Goal: Task Accomplishment & Management: Use online tool/utility

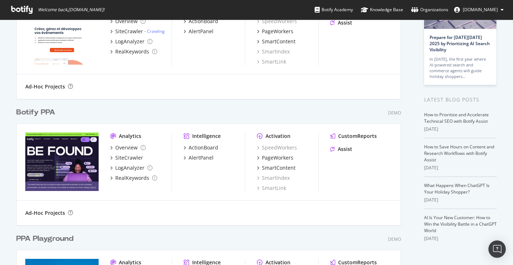
scroll to position [74, 0]
click at [278, 159] on div "PageWorkers" at bounding box center [277, 157] width 31 height 7
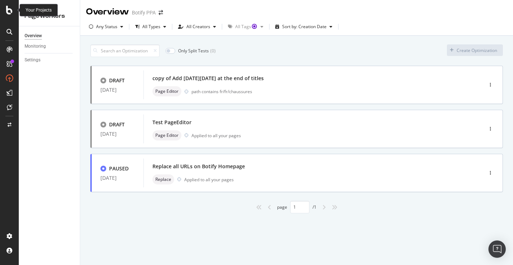
click at [7, 11] on icon at bounding box center [9, 10] width 7 height 9
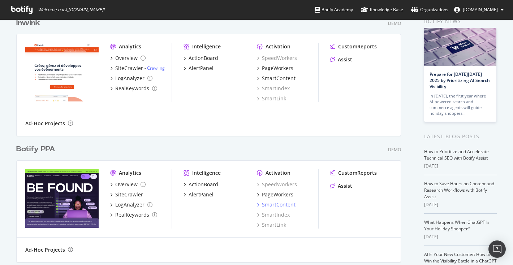
scroll to position [22, 0]
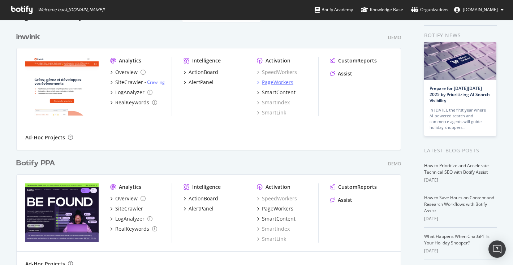
click at [281, 83] on div "PageWorkers" at bounding box center [277, 82] width 31 height 7
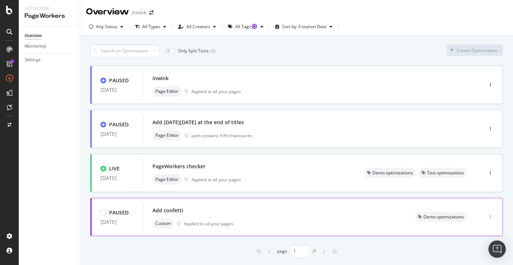
click at [491, 218] on div "button" at bounding box center [490, 217] width 7 height 4
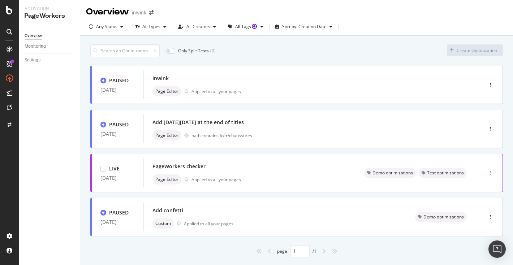
click at [491, 177] on div "button" at bounding box center [490, 173] width 7 height 11
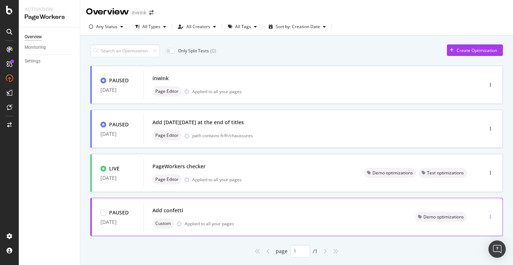
click at [492, 219] on div "button" at bounding box center [490, 217] width 7 height 11
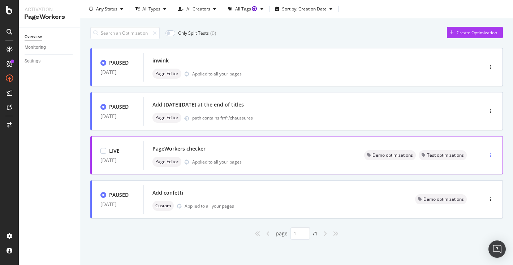
click at [492, 158] on div "button" at bounding box center [490, 155] width 7 height 11
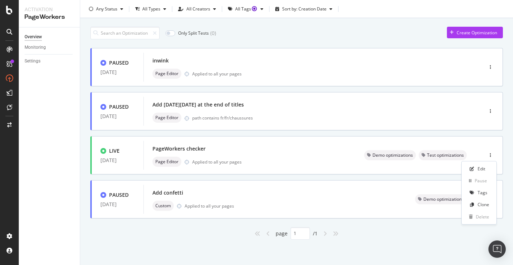
click at [405, 27] on div "Only Split Tests ( 0 ) Create Optimization" at bounding box center [296, 33] width 413 height 13
click at [490, 199] on div "button" at bounding box center [490, 199] width 7 height 4
click at [492, 197] on div "button" at bounding box center [490, 199] width 7 height 4
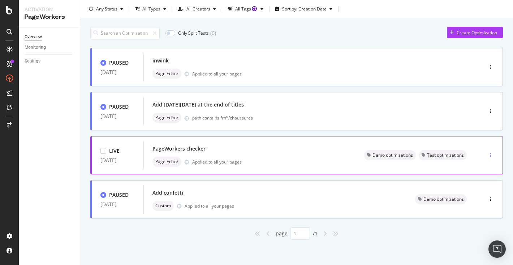
click at [491, 156] on div "button" at bounding box center [490, 155] width 7 height 4
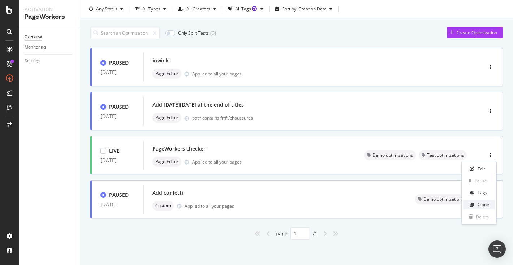
click at [480, 206] on div "Clone" at bounding box center [484, 205] width 12 height 6
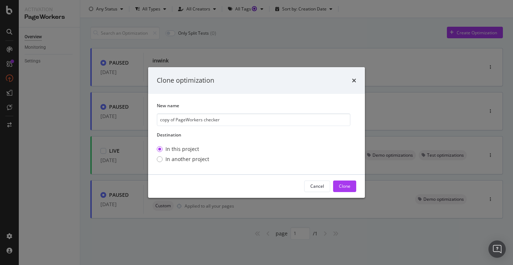
drag, startPoint x: 176, startPoint y: 120, endPoint x: 151, endPoint y: 120, distance: 25.7
click at [151, 120] on div "New name copy of PageWorkers checker Destination In this project In another pro…" at bounding box center [256, 134] width 217 height 81
type input "PageWorkers checker"
click at [174, 160] on div "In another project" at bounding box center [187, 159] width 44 height 7
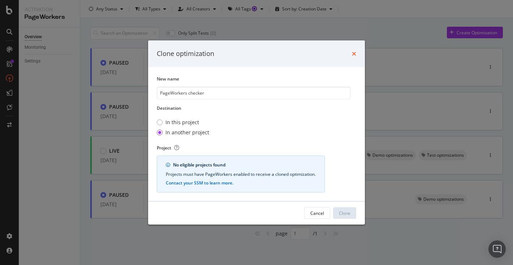
click at [353, 54] on icon "times" at bounding box center [354, 54] width 4 height 6
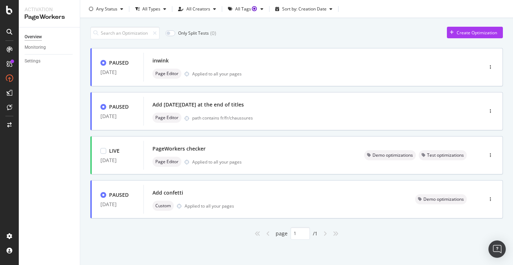
scroll to position [0, 0]
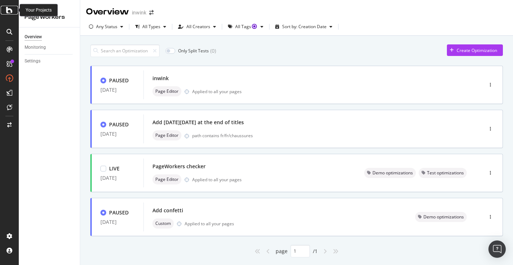
click at [10, 14] on icon at bounding box center [9, 10] width 7 height 9
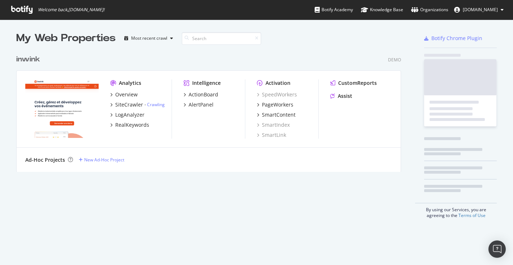
scroll to position [265, 513]
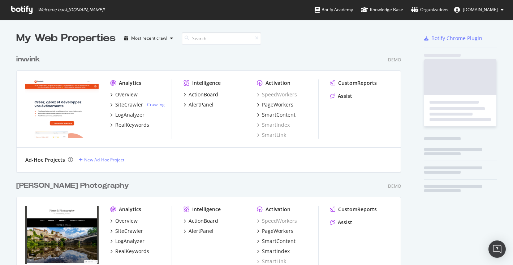
scroll to position [253, 391]
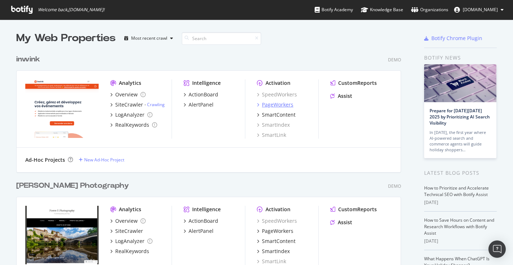
click at [284, 105] on div "PageWorkers" at bounding box center [277, 104] width 31 height 7
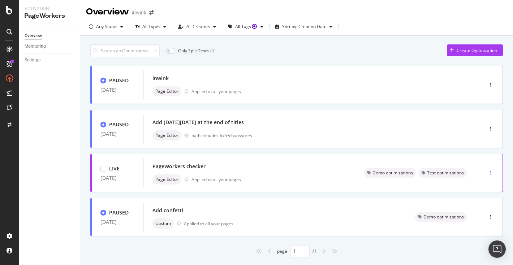
click at [492, 173] on div "button" at bounding box center [490, 173] width 7 height 4
click at [483, 223] on div "Clone" at bounding box center [484, 223] width 12 height 6
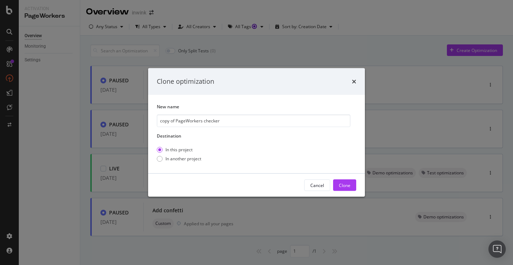
drag, startPoint x: 176, startPoint y: 121, endPoint x: 148, endPoint y: 121, distance: 27.8
click at [148, 121] on div "New name copy of PageWorkers checker Destination In this project In another pro…" at bounding box center [256, 134] width 217 height 79
type input "PageWorkers checker"
click at [179, 157] on div "In another project" at bounding box center [183, 159] width 36 height 6
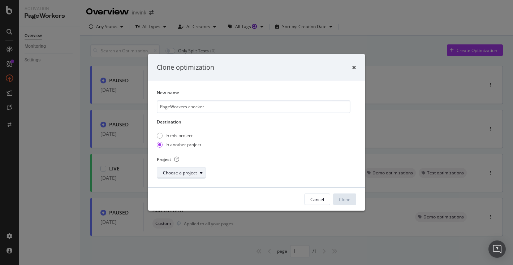
click at [185, 172] on div "Choose a project" at bounding box center [180, 173] width 34 height 4
click at [192, 188] on div "Pierre P Photography" at bounding box center [194, 187] width 61 height 6
click at [342, 198] on div "Clone" at bounding box center [345, 200] width 12 height 6
click at [345, 199] on div "Clone" at bounding box center [345, 200] width 12 height 6
click at [323, 70] on div "Clone optimization" at bounding box center [256, 67] width 199 height 9
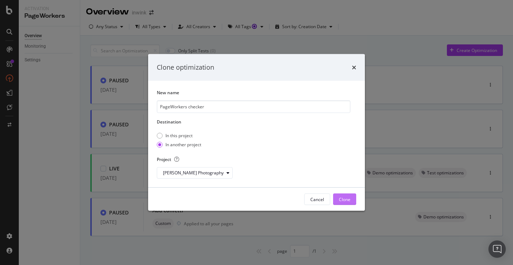
click at [347, 199] on div "Clone" at bounding box center [345, 200] width 12 height 6
click at [351, 68] on div "Clone optimization" at bounding box center [256, 67] width 199 height 9
click at [353, 68] on icon "times" at bounding box center [354, 68] width 4 height 6
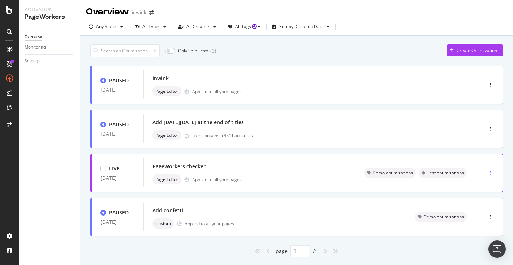
click at [490, 173] on icon "button" at bounding box center [490, 173] width 1 height 4
click at [478, 223] on div "Clone" at bounding box center [484, 223] width 12 height 6
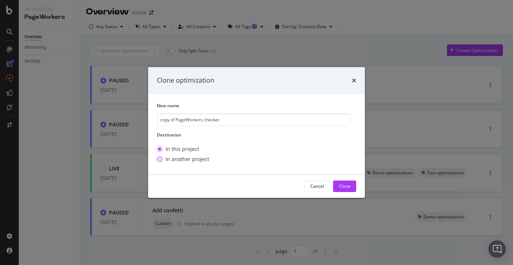
click at [181, 160] on div "In another project" at bounding box center [187, 159] width 44 height 7
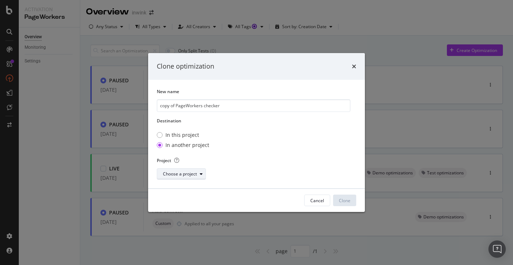
click at [180, 173] on div "Choose a project" at bounding box center [180, 174] width 34 height 4
click at [181, 188] on div "Pierre P Photography" at bounding box center [194, 188] width 61 height 6
click at [342, 199] on div "Clone" at bounding box center [345, 200] width 12 height 6
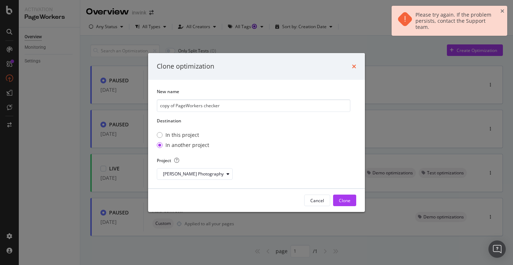
click at [354, 67] on icon "times" at bounding box center [354, 67] width 4 height 6
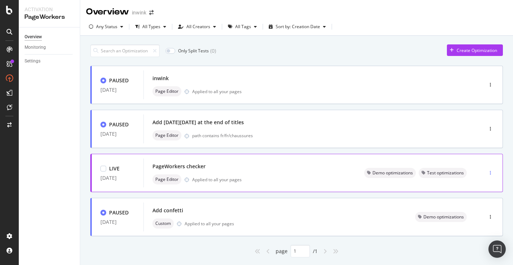
click at [492, 172] on div "button" at bounding box center [490, 173] width 7 height 4
click at [478, 221] on div "Clone" at bounding box center [484, 223] width 12 height 6
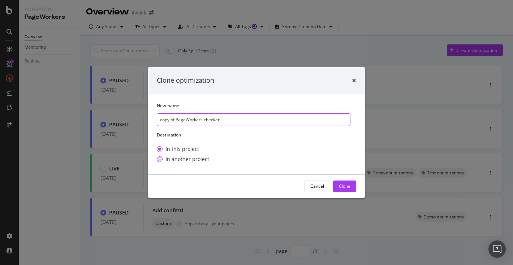
click at [178, 157] on div "In another project" at bounding box center [187, 159] width 44 height 7
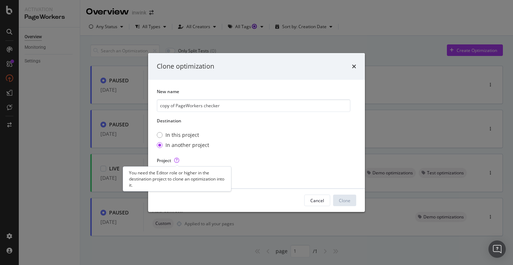
click at [177, 171] on div "You need the Editor role or higher in the destination project to clone an optim…" at bounding box center [177, 179] width 108 height 25
click at [241, 147] on div "In this project In another project" at bounding box center [254, 140] width 194 height 23
click at [201, 172] on icon "modal" at bounding box center [201, 174] width 3 height 4
click at [187, 189] on div "[PERSON_NAME] Photography" at bounding box center [194, 188] width 61 height 6
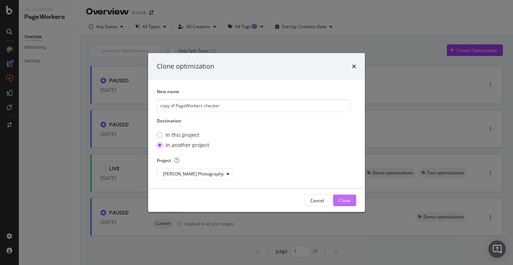
click at [347, 202] on div "Clone" at bounding box center [345, 200] width 12 height 6
click at [345, 204] on div "Clone" at bounding box center [345, 200] width 12 height 11
click at [339, 197] on div "Clone" at bounding box center [345, 200] width 12 height 11
click at [227, 176] on icon "modal" at bounding box center [228, 174] width 3 height 4
click at [202, 185] on div "[PERSON_NAME] Photography" at bounding box center [194, 188] width 61 height 6
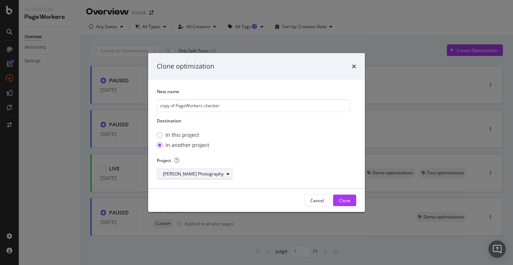
click at [224, 176] on div "modal" at bounding box center [228, 174] width 9 height 4
click at [200, 189] on div "[PERSON_NAME] Photography" at bounding box center [194, 188] width 61 height 6
click at [343, 202] on div "Clone" at bounding box center [345, 200] width 12 height 6
click at [182, 135] on div "In this project" at bounding box center [182, 135] width 34 height 7
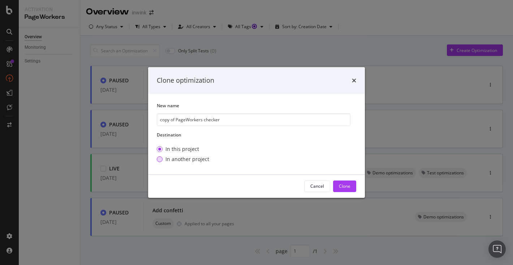
click at [181, 159] on div "In another project" at bounding box center [187, 159] width 44 height 7
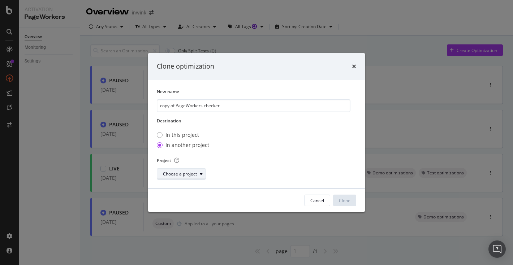
click at [182, 174] on div "Choose a project" at bounding box center [180, 174] width 34 height 4
click at [182, 188] on div "[PERSON_NAME] Photography" at bounding box center [194, 188] width 61 height 6
click at [355, 66] on icon "times" at bounding box center [354, 67] width 4 height 6
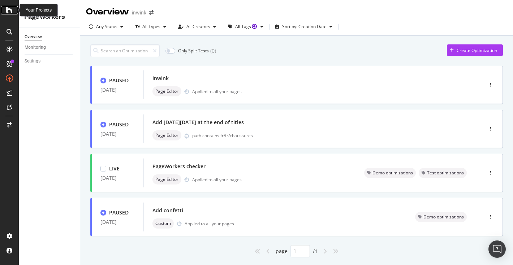
click at [10, 11] on icon at bounding box center [9, 10] width 7 height 9
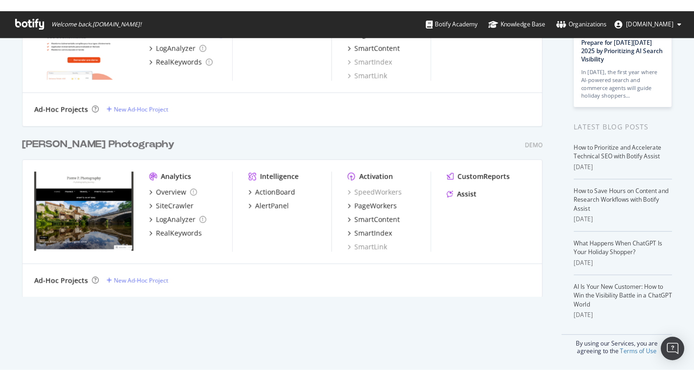
scroll to position [88, 0]
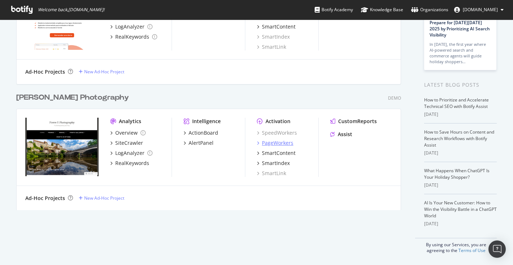
click at [277, 143] on div "PageWorkers" at bounding box center [277, 142] width 31 height 7
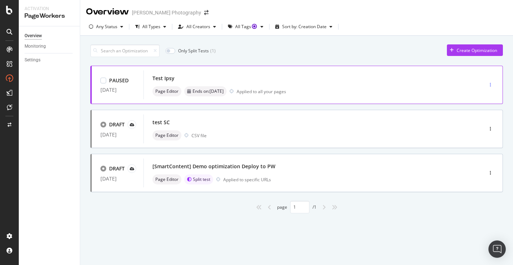
click at [492, 83] on div "button" at bounding box center [490, 85] width 7 height 4
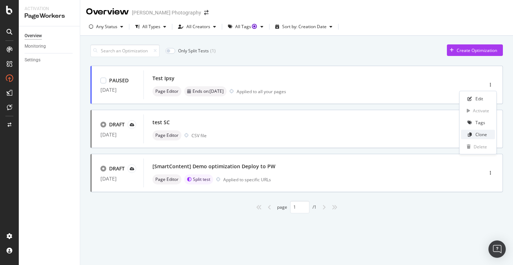
click at [484, 134] on div "Clone" at bounding box center [481, 135] width 12 height 6
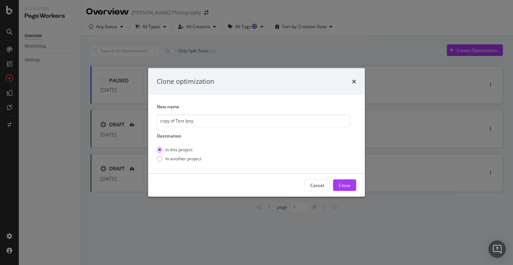
click at [420, 51] on div "Clone optimization New name copy of Test Ipsy Destination In this project In an…" at bounding box center [256, 132] width 513 height 265
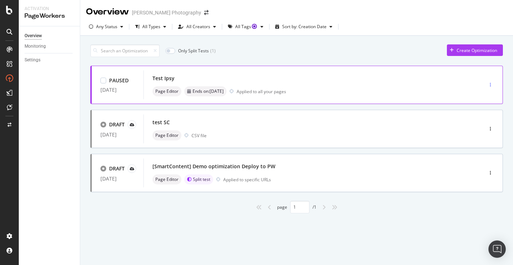
click at [492, 85] on div "button" at bounding box center [490, 85] width 7 height 4
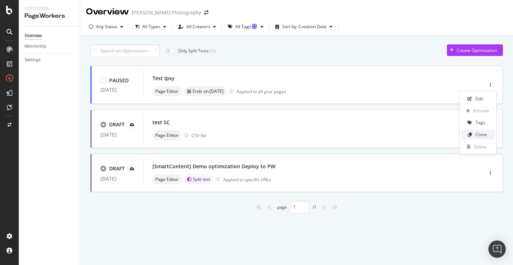
click at [481, 137] on div "Clone" at bounding box center [481, 135] width 12 height 6
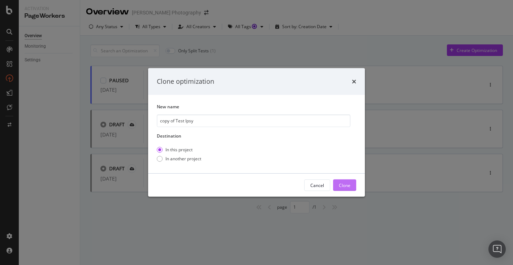
click at [352, 186] on button "Clone" at bounding box center [344, 186] width 23 height 12
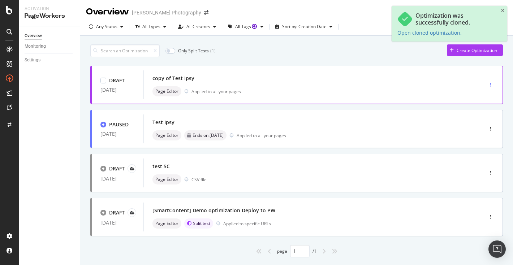
click at [491, 83] on icon "button" at bounding box center [490, 85] width 1 height 4
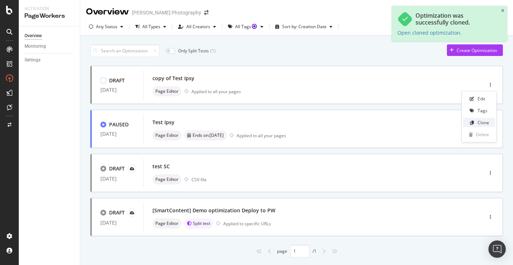
click at [481, 124] on div "Clone" at bounding box center [484, 123] width 12 height 6
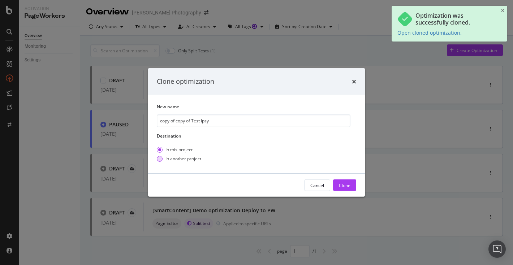
click at [194, 161] on div "In another project" at bounding box center [183, 159] width 36 height 6
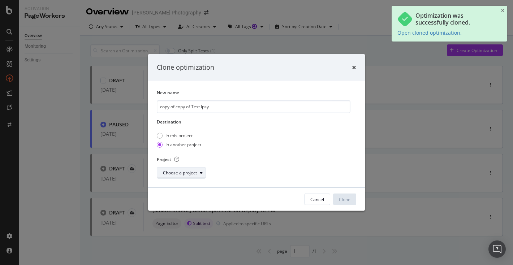
click at [192, 171] on div "Choose a project" at bounding box center [180, 173] width 34 height 4
click at [173, 184] on div "inwink" at bounding box center [170, 187] width 13 height 6
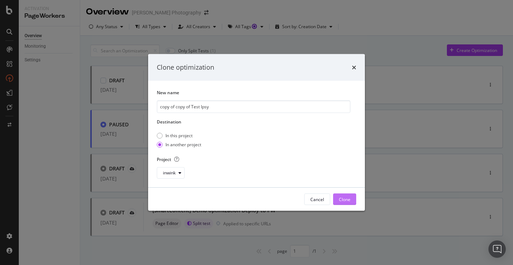
click at [343, 200] on div "Clone" at bounding box center [345, 200] width 12 height 6
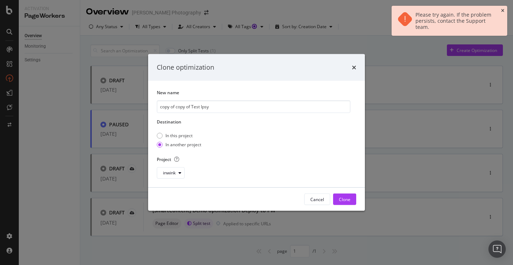
click at [502, 9] on icon "close toast" at bounding box center [502, 11] width 3 height 4
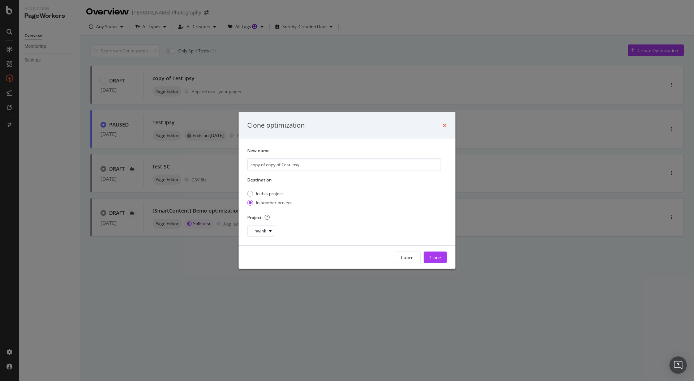
click at [445, 126] on icon "times" at bounding box center [444, 125] width 4 height 6
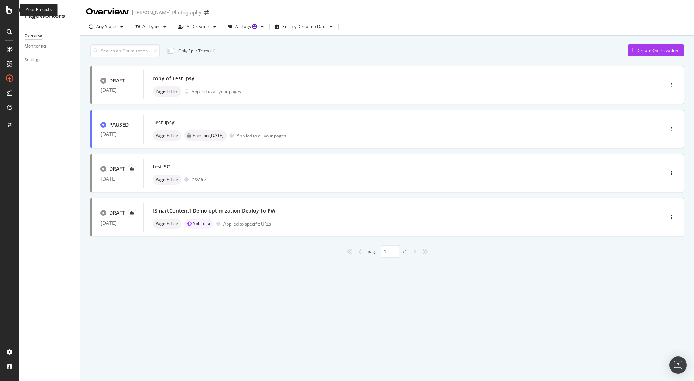
click at [8, 9] on icon at bounding box center [9, 10] width 7 height 9
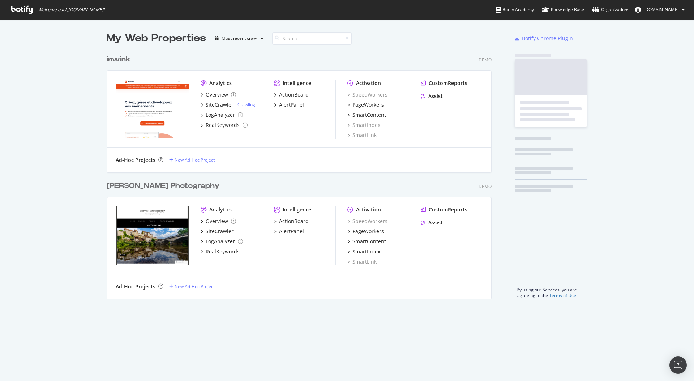
scroll to position [381, 694]
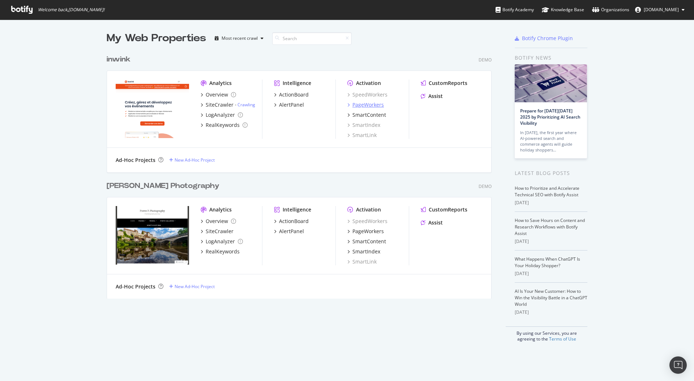
click at [375, 104] on div "PageWorkers" at bounding box center [367, 104] width 31 height 7
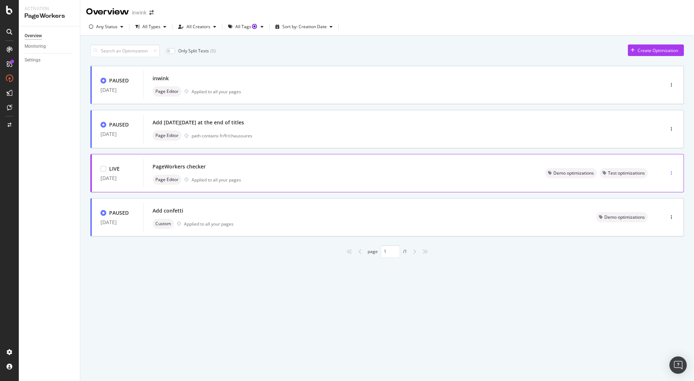
click at [513, 170] on div "button" at bounding box center [671, 173] width 7 height 11
click at [513, 224] on div "Clone" at bounding box center [664, 222] width 12 height 6
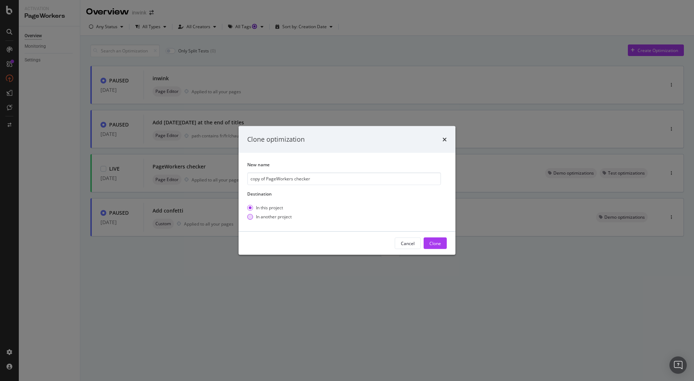
click at [274, 217] on div "In another project" at bounding box center [274, 217] width 36 height 6
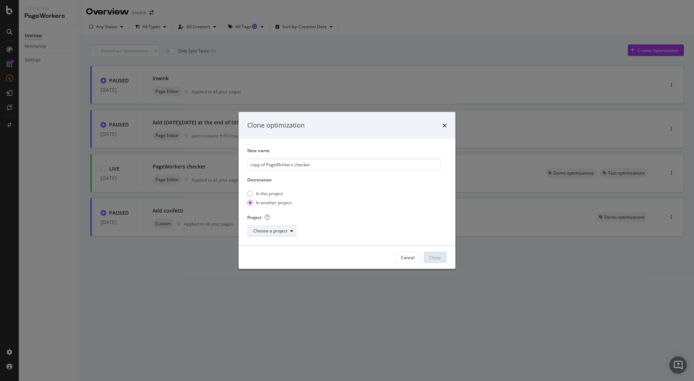
click at [272, 229] on div "Choose a project" at bounding box center [270, 231] width 34 height 4
click at [275, 246] on div "[PERSON_NAME] Photography" at bounding box center [285, 244] width 61 height 6
click at [435, 260] on div "Clone" at bounding box center [435, 257] width 12 height 6
click at [443, 125] on icon "times" at bounding box center [444, 125] width 4 height 6
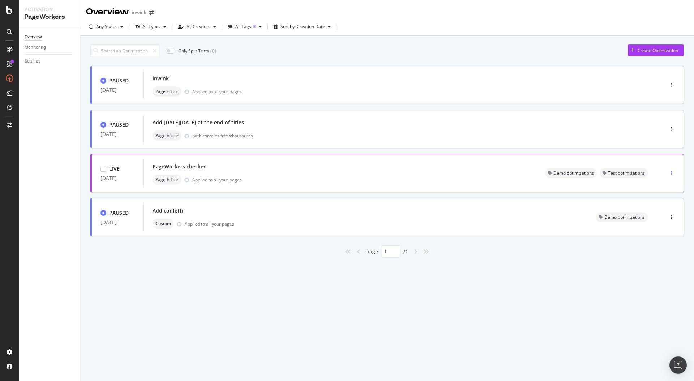
click at [669, 173] on div "button" at bounding box center [671, 173] width 7 height 4
click at [658, 219] on div "Clone" at bounding box center [662, 222] width 12 height 6
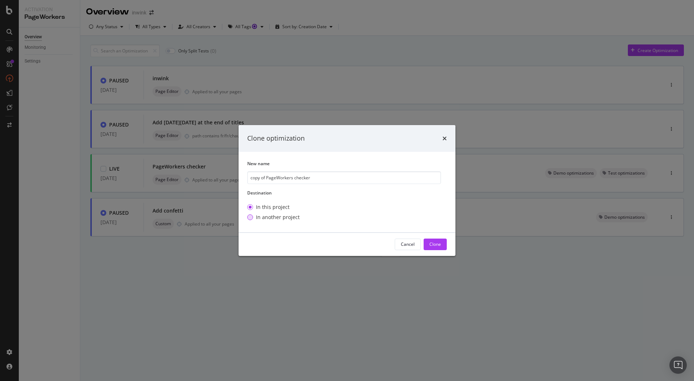
click at [274, 219] on div "In another project" at bounding box center [278, 217] width 44 height 7
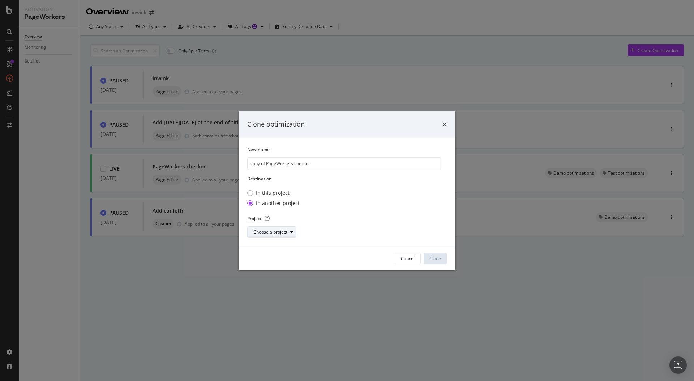
click at [267, 230] on div "Choose a project" at bounding box center [270, 232] width 34 height 4
click at [272, 247] on div "[PERSON_NAME] Photography" at bounding box center [285, 245] width 61 height 6
click at [433, 258] on div "Clone" at bounding box center [435, 258] width 12 height 6
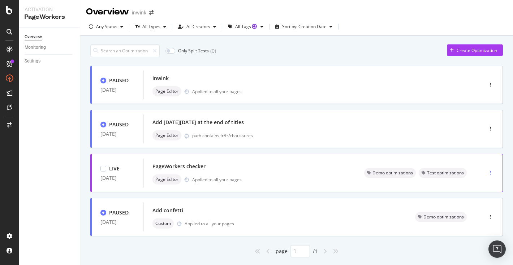
click at [491, 174] on div "button" at bounding box center [490, 173] width 7 height 4
click at [480, 222] on div "Clone" at bounding box center [482, 223] width 12 height 6
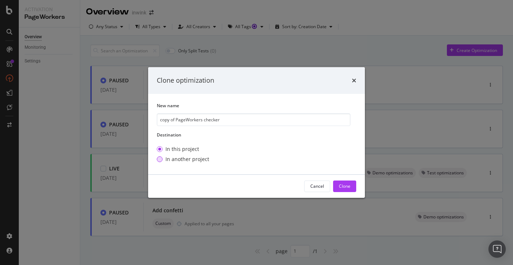
click at [200, 159] on div "In another project" at bounding box center [187, 159] width 44 height 7
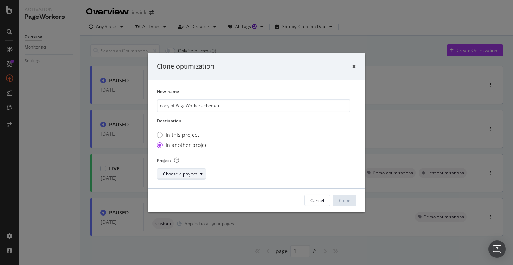
click at [191, 175] on div "Choose a project" at bounding box center [180, 174] width 34 height 4
click at [192, 186] on div "[PERSON_NAME] Photography" at bounding box center [194, 188] width 61 height 6
click at [342, 202] on div "Clone" at bounding box center [345, 200] width 12 height 6
click at [344, 201] on div "Clone" at bounding box center [345, 200] width 12 height 6
